Goal: Task Accomplishment & Management: Use online tool/utility

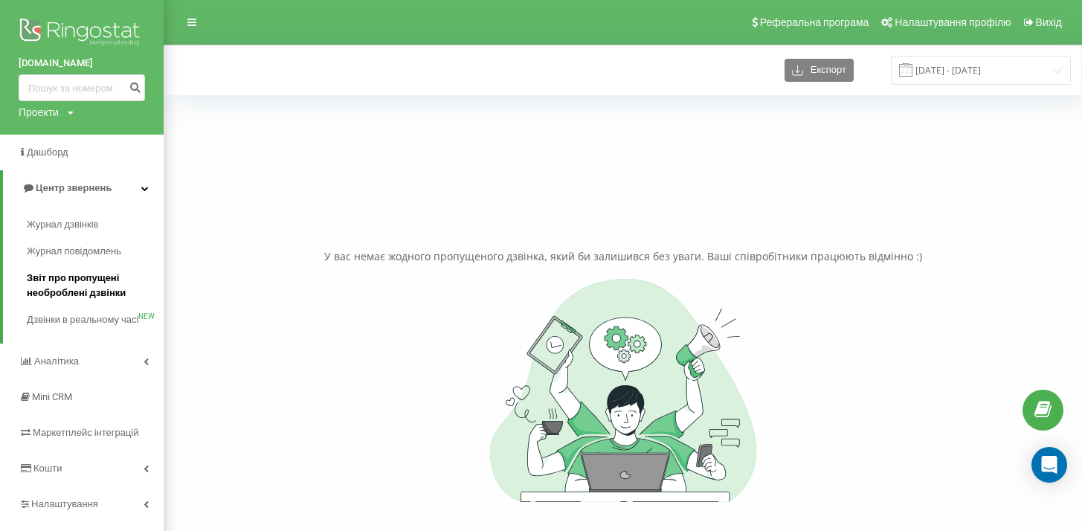
click at [79, 285] on span "Звіт про пропущені необроблені дзвінки" at bounding box center [91, 286] width 129 height 30
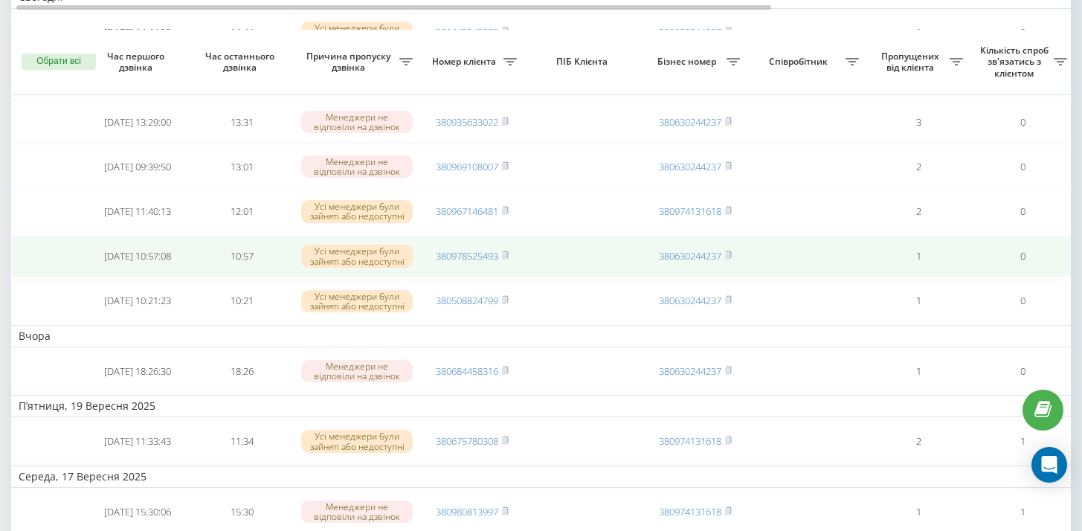
scroll to position [175, 0]
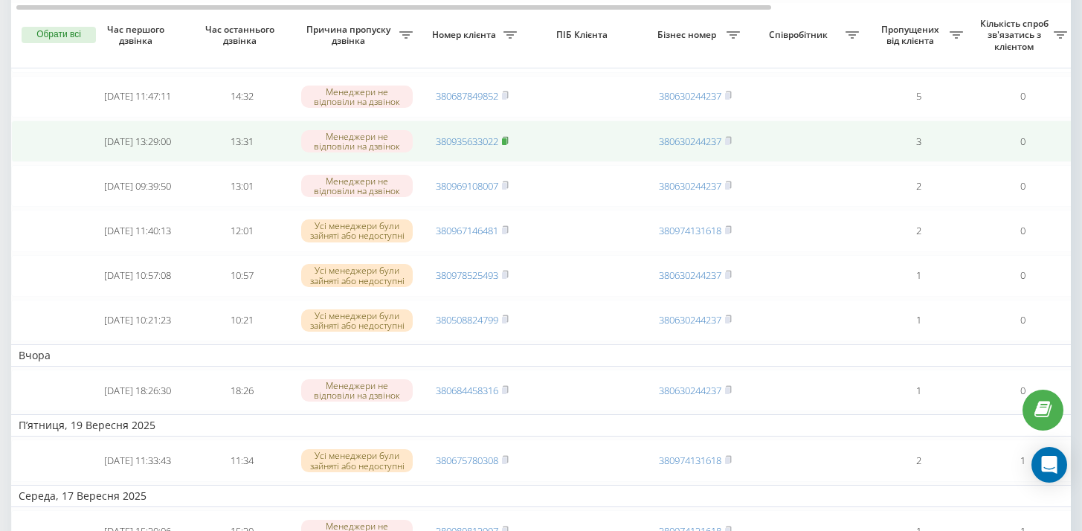
click at [508, 139] on icon at bounding box center [505, 140] width 5 height 7
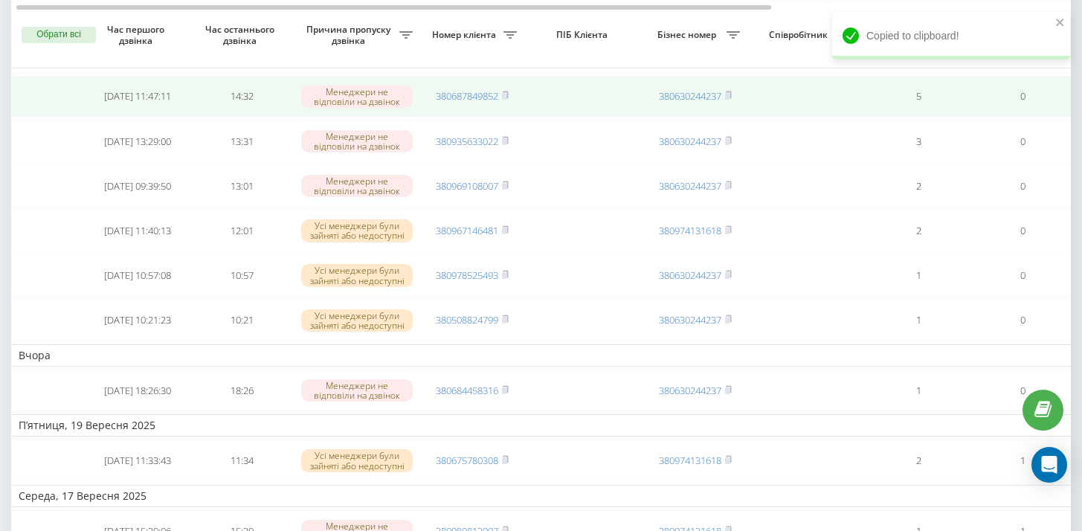
click at [506, 95] on rect at bounding box center [504, 96] width 4 height 7
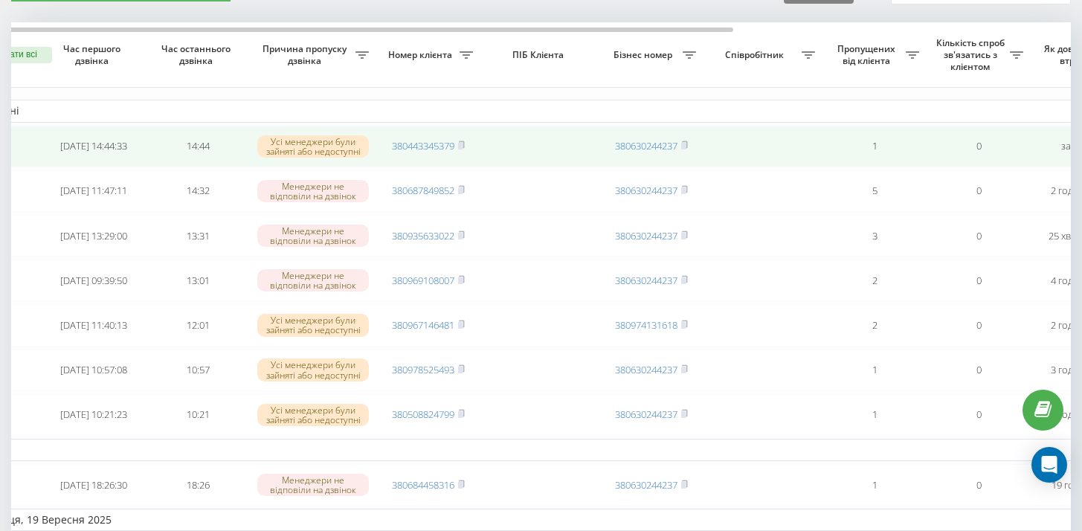
scroll to position [0, 428]
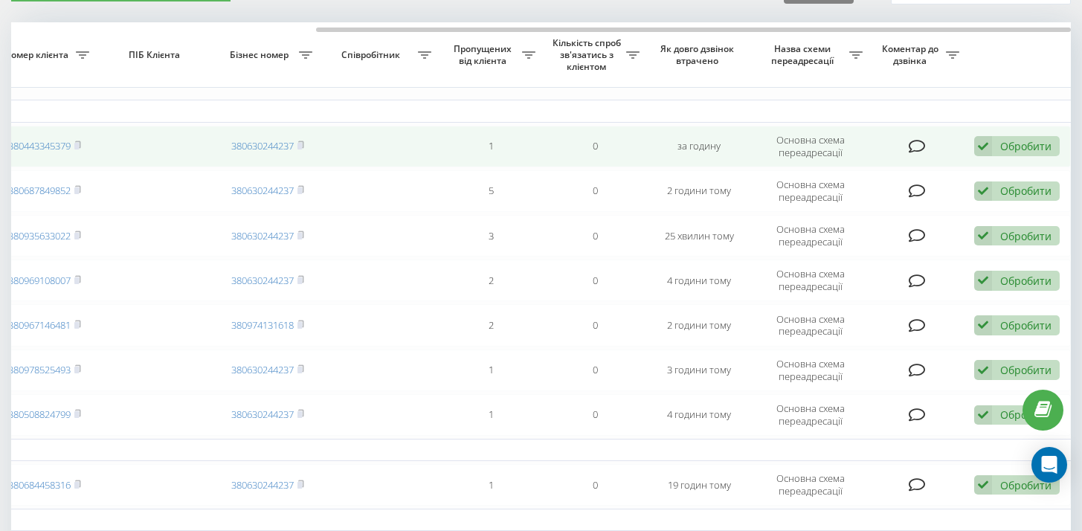
click at [1034, 145] on div "Обробити" at bounding box center [1025, 146] width 51 height 14
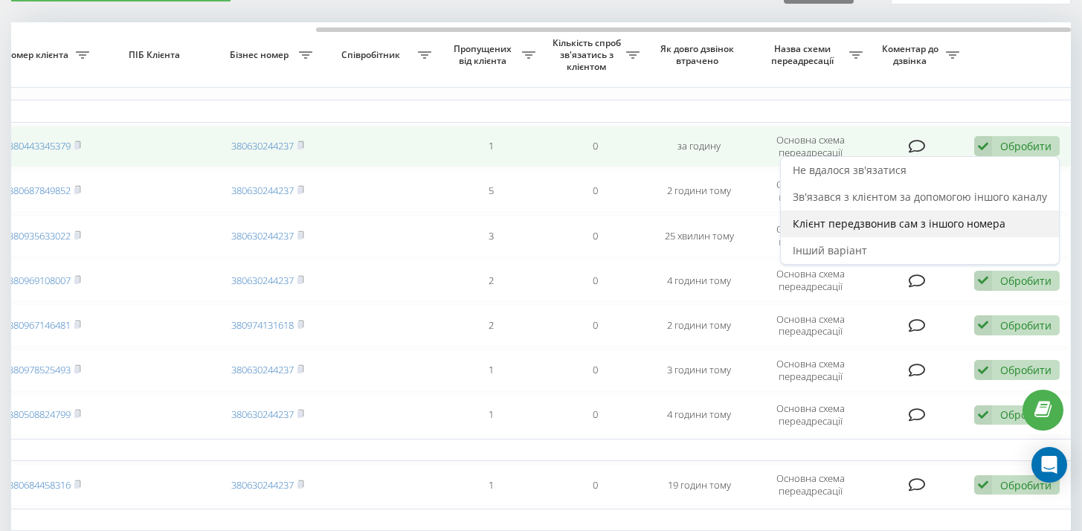
click at [929, 211] on div "Клієнт передзвонив сам з іншого номера" at bounding box center [920, 223] width 278 height 27
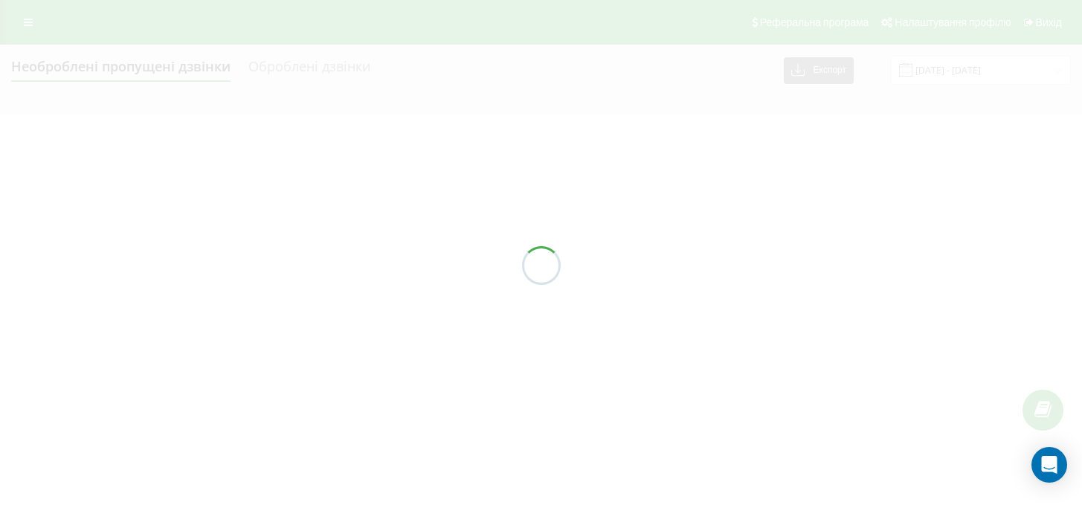
scroll to position [0, 0]
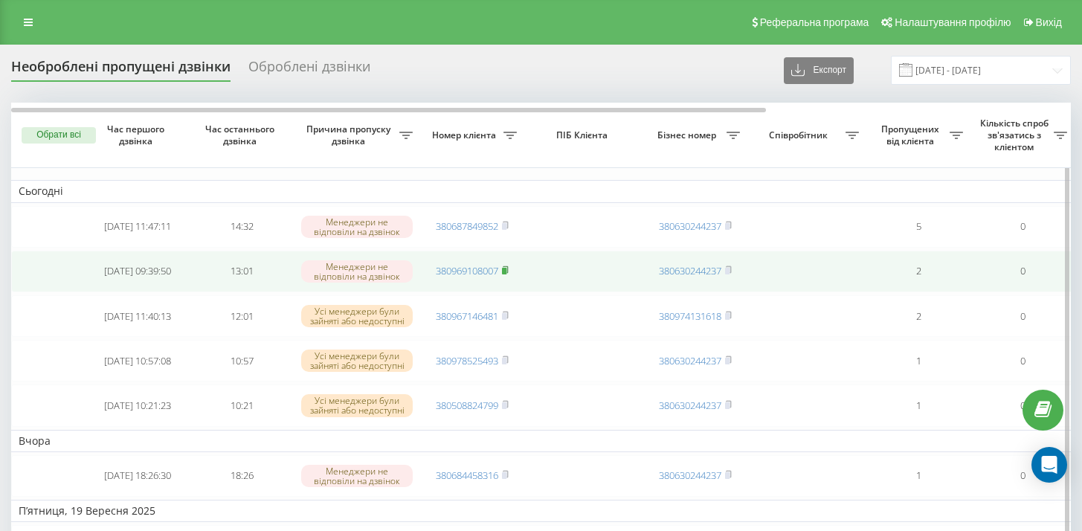
click at [506, 269] on rect at bounding box center [504, 271] width 4 height 7
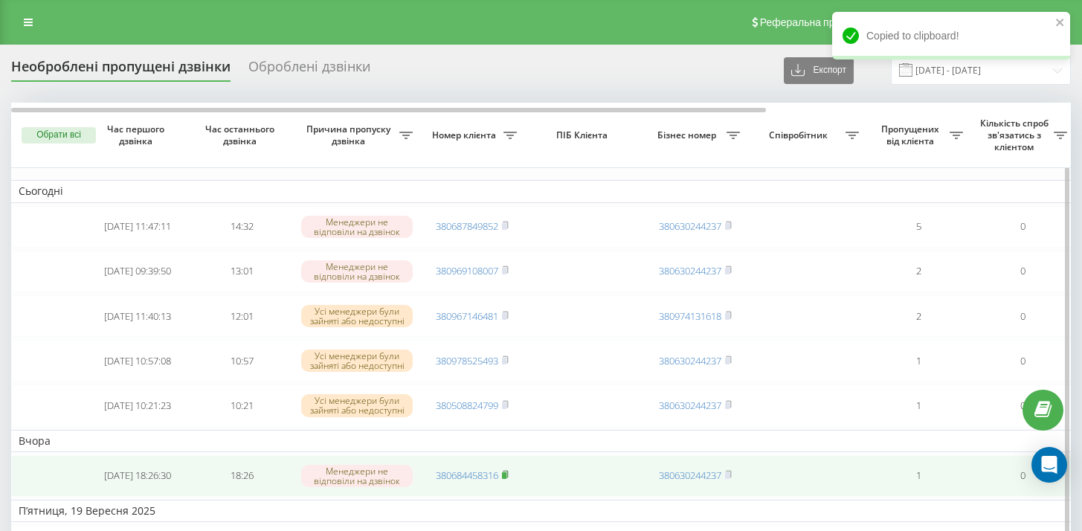
click at [506, 474] on rect at bounding box center [504, 475] width 4 height 7
click at [511, 473] on td "380684458316" at bounding box center [472, 476] width 104 height 42
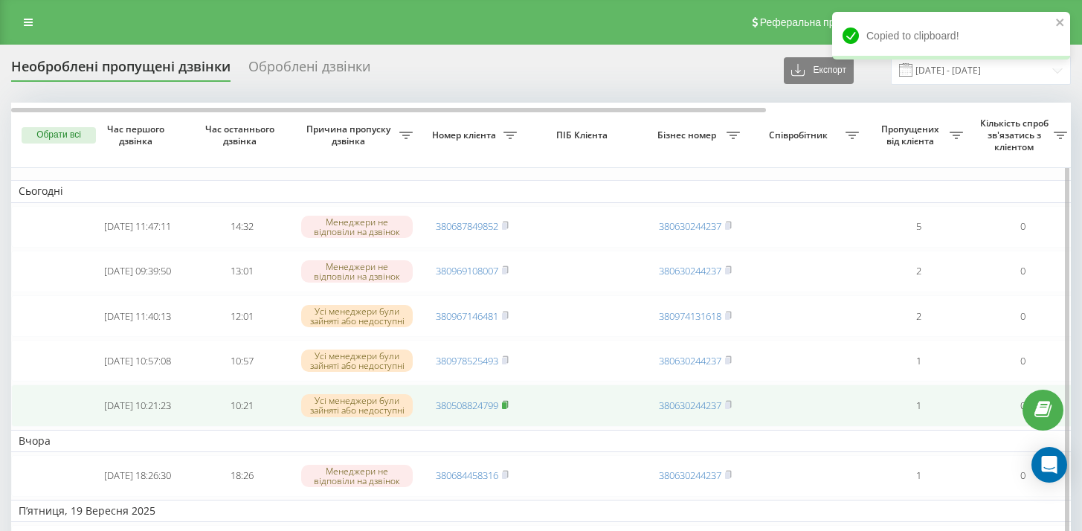
click at [506, 404] on rect at bounding box center [504, 405] width 4 height 7
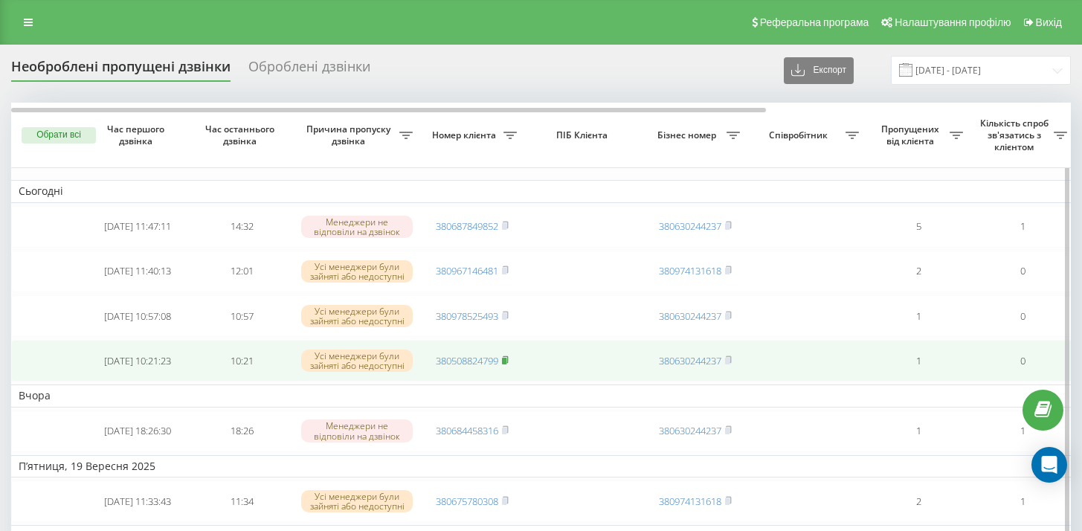
click at [509, 358] on icon at bounding box center [505, 359] width 7 height 9
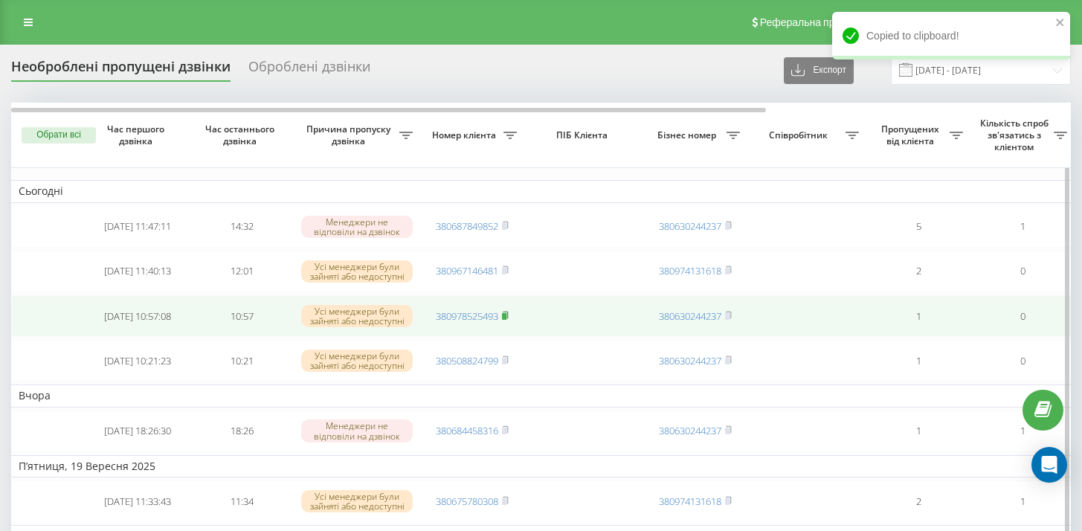
click at [509, 315] on icon at bounding box center [505, 315] width 7 height 9
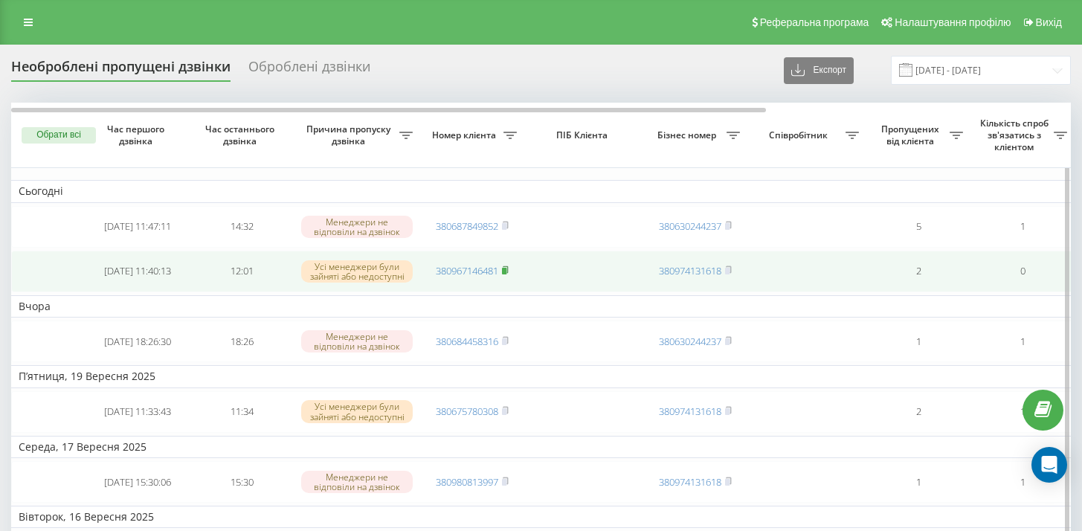
click at [509, 270] on icon at bounding box center [505, 269] width 7 height 9
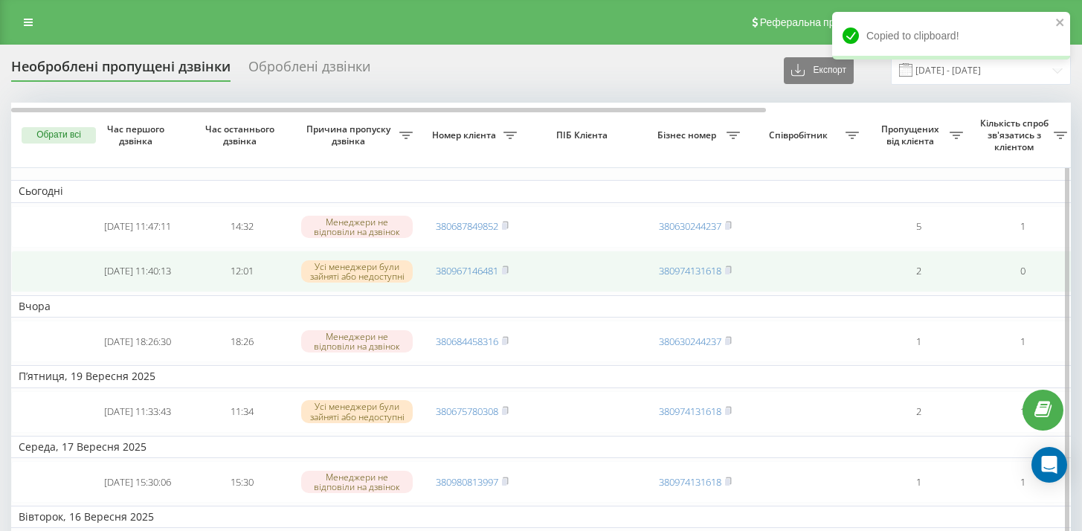
click at [506, 225] on rect at bounding box center [504, 226] width 4 height 7
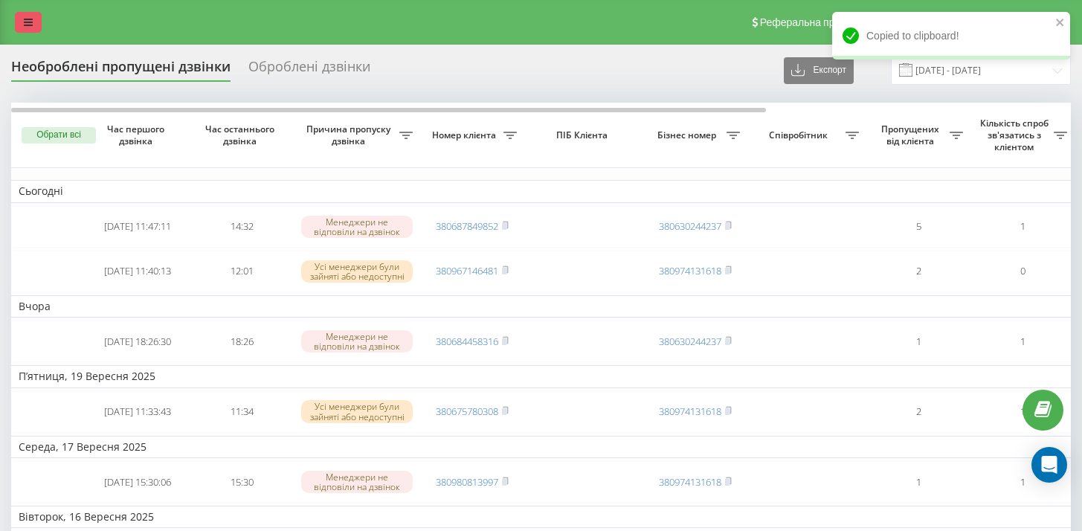
click at [31, 28] on link at bounding box center [28, 22] width 27 height 21
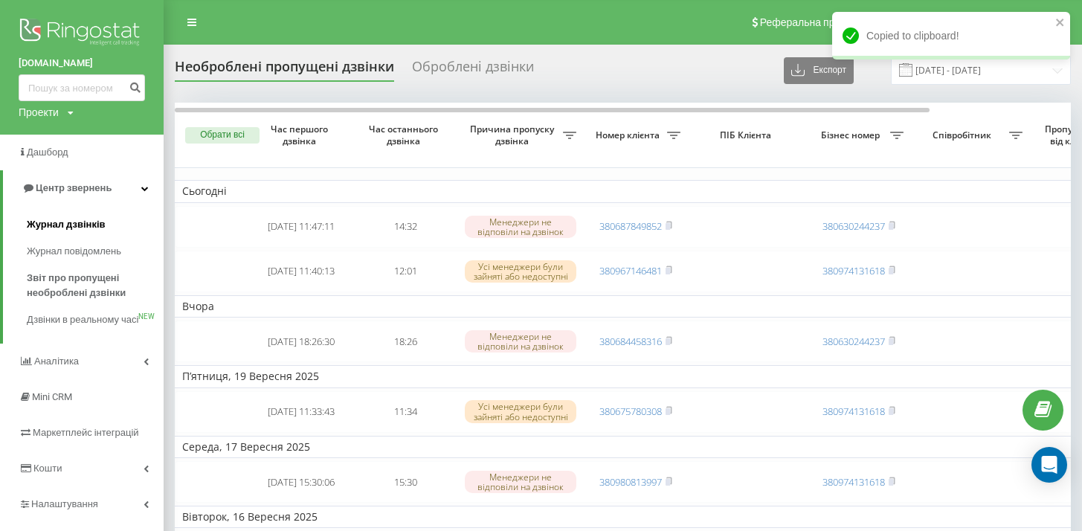
click at [72, 228] on span "Журнал дзвінків" at bounding box center [66, 224] width 79 height 15
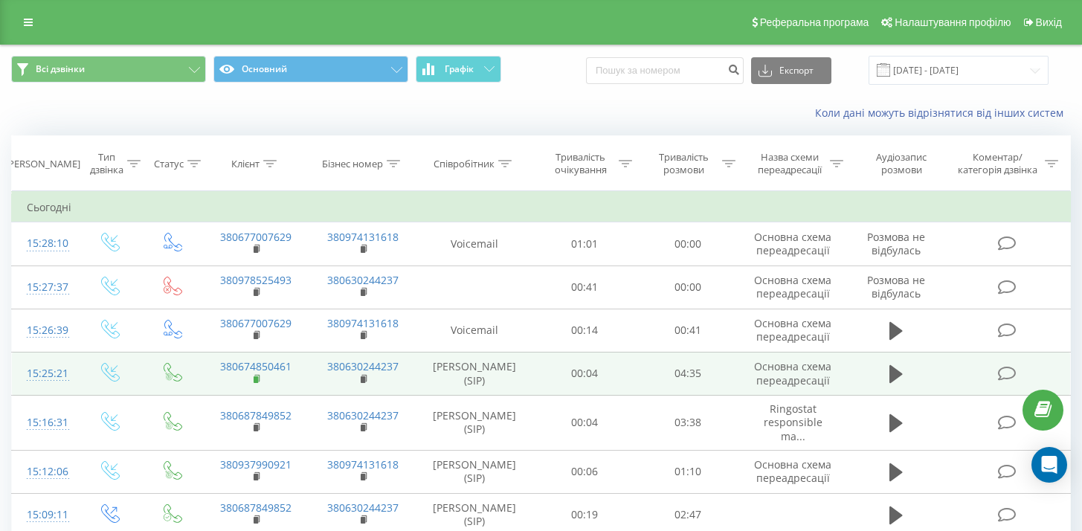
click at [258, 384] on icon at bounding box center [258, 379] width 8 height 10
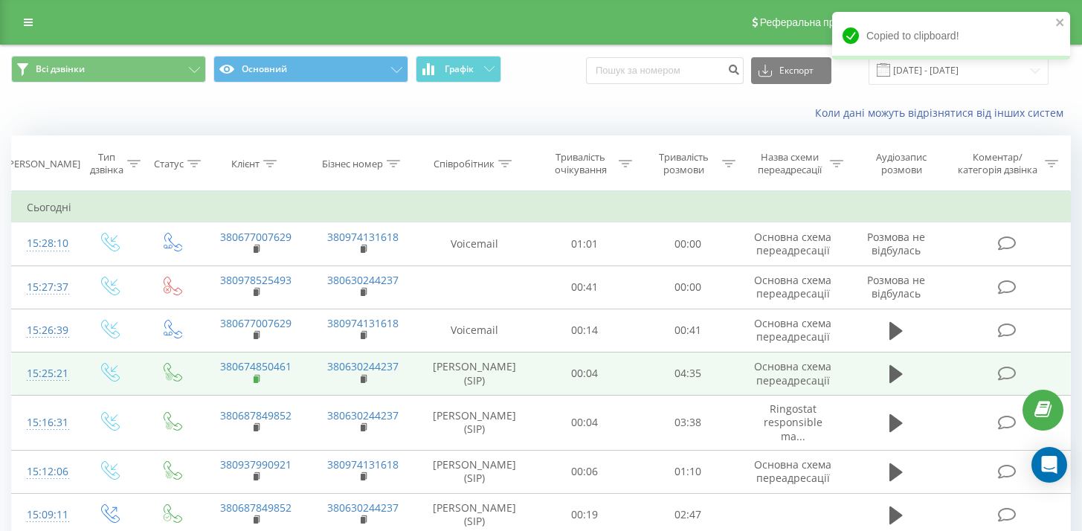
click at [258, 383] on icon at bounding box center [258, 379] width 8 height 10
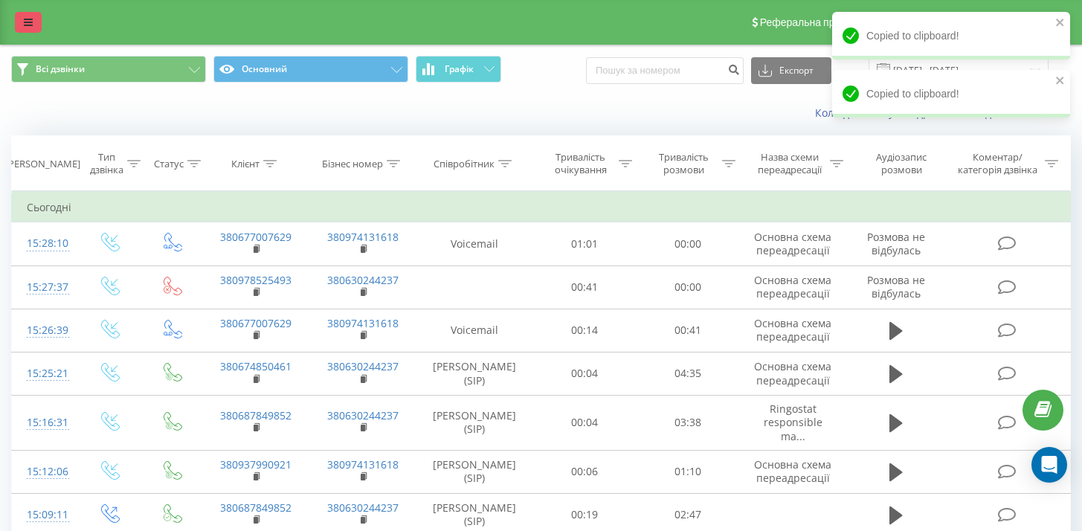
click at [30, 16] on link at bounding box center [28, 22] width 27 height 21
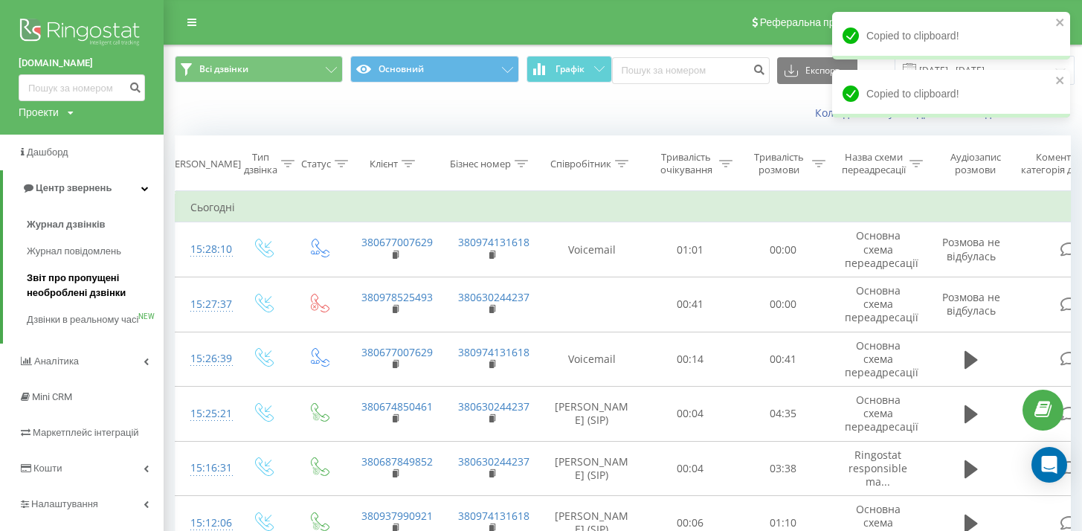
click at [92, 277] on span "Звіт про пропущені необроблені дзвінки" at bounding box center [91, 286] width 129 height 30
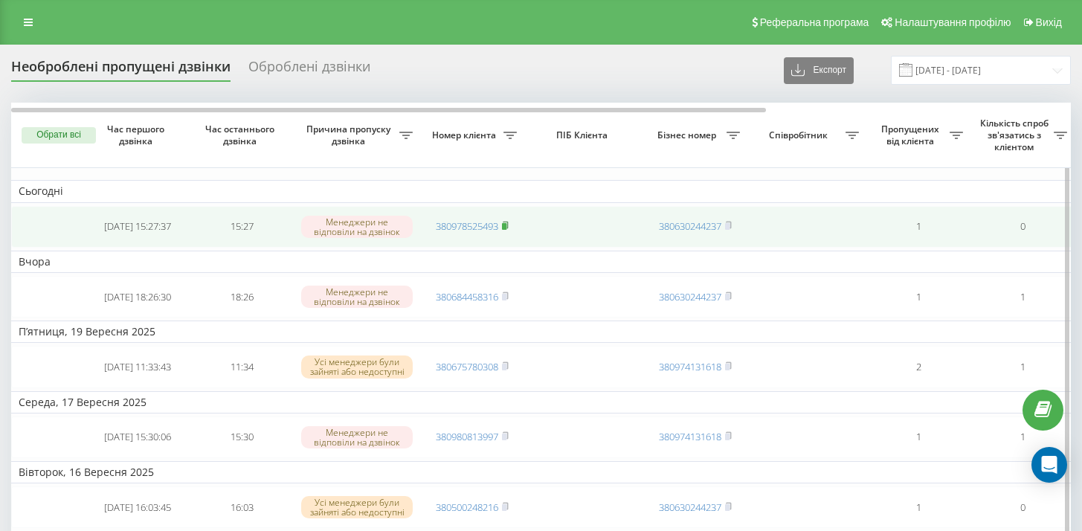
click at [508, 225] on icon at bounding box center [505, 225] width 5 height 7
